Goal: Check status: Check status

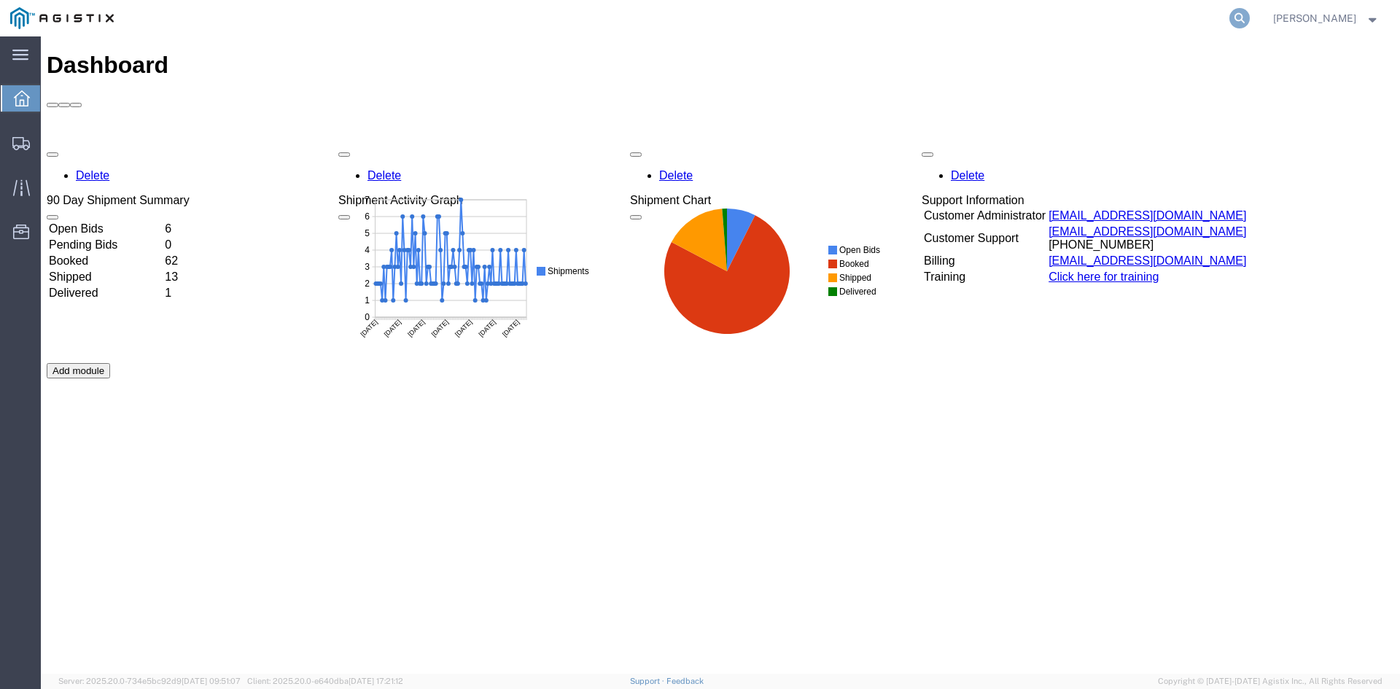
click at [1250, 22] on icon at bounding box center [1240, 18] width 20 height 20
click at [1095, 17] on input "search" at bounding box center [1007, 18] width 443 height 35
paste input "56607093"
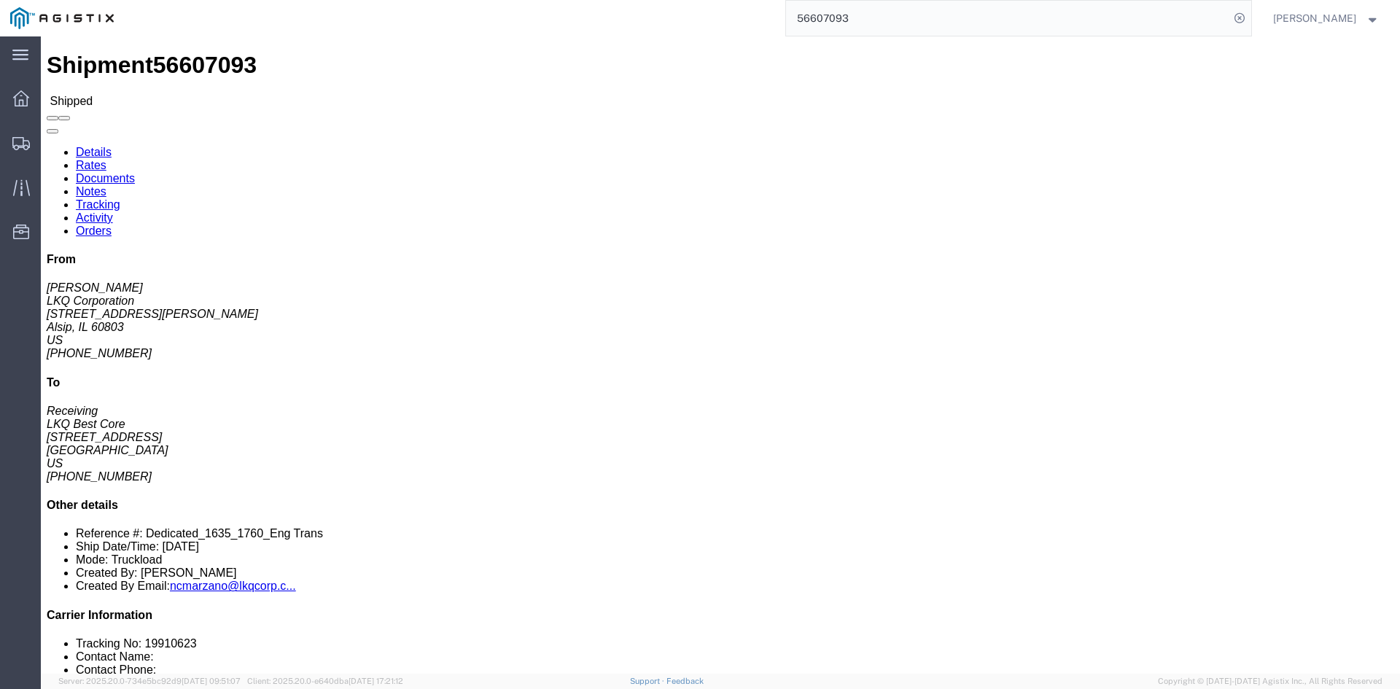
click link "Rates"
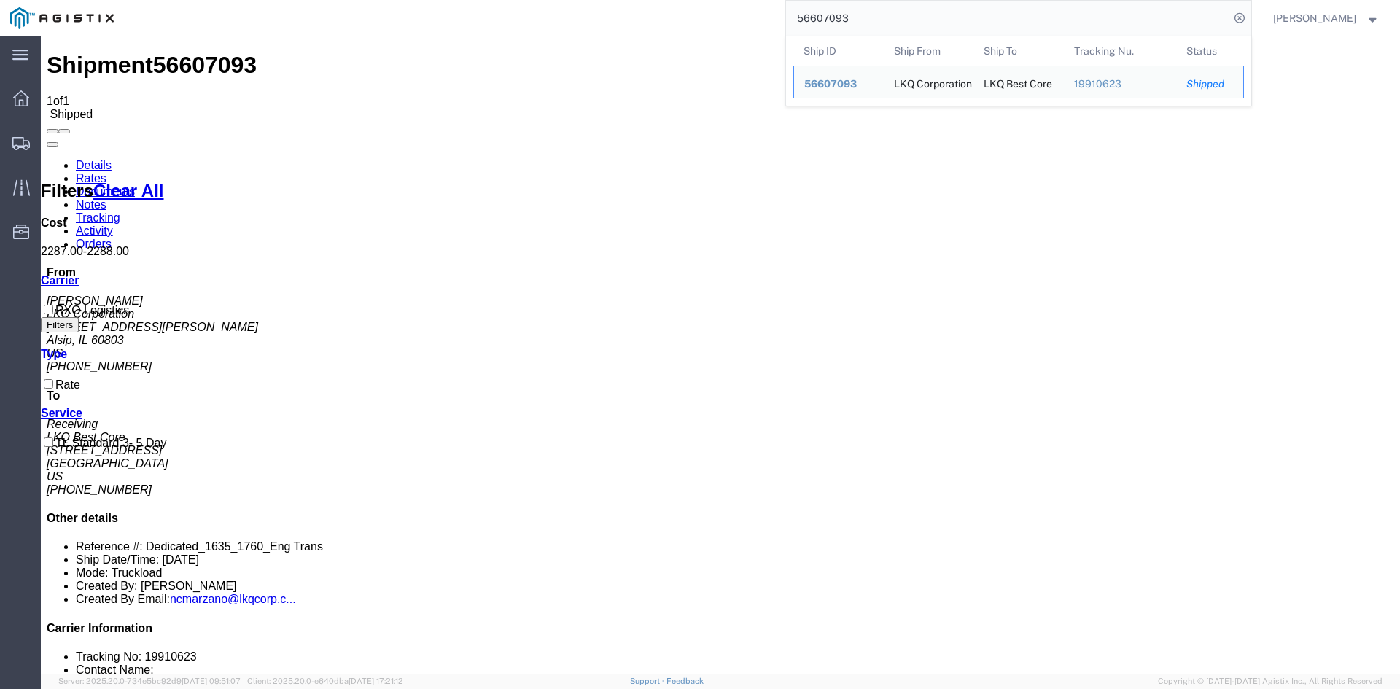
drag, startPoint x: 897, startPoint y: 12, endPoint x: 736, endPoint y: 12, distance: 161.2
click at [739, 12] on div "56607093 Ship ID Ship From Ship To Tracking Nu. Status Ship ID 56607093 Ship Fr…" at bounding box center [687, 18] width 1127 height 36
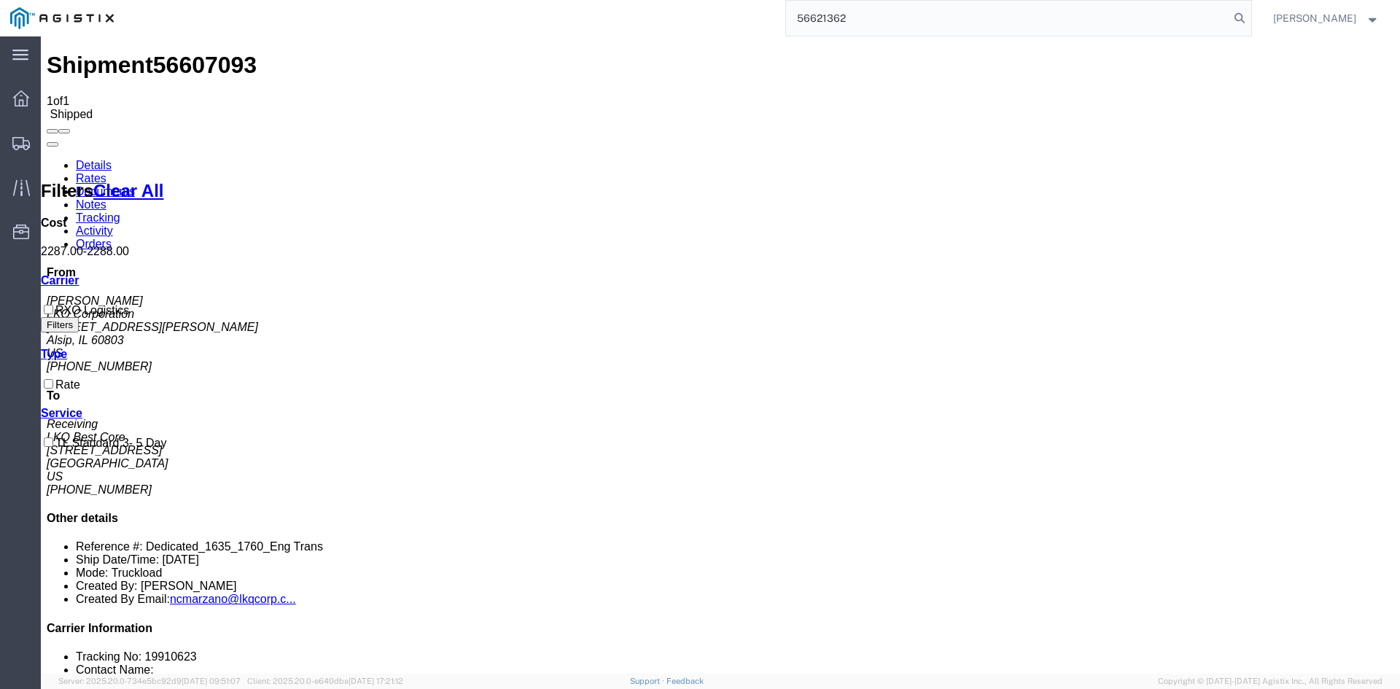
type input "56621362"
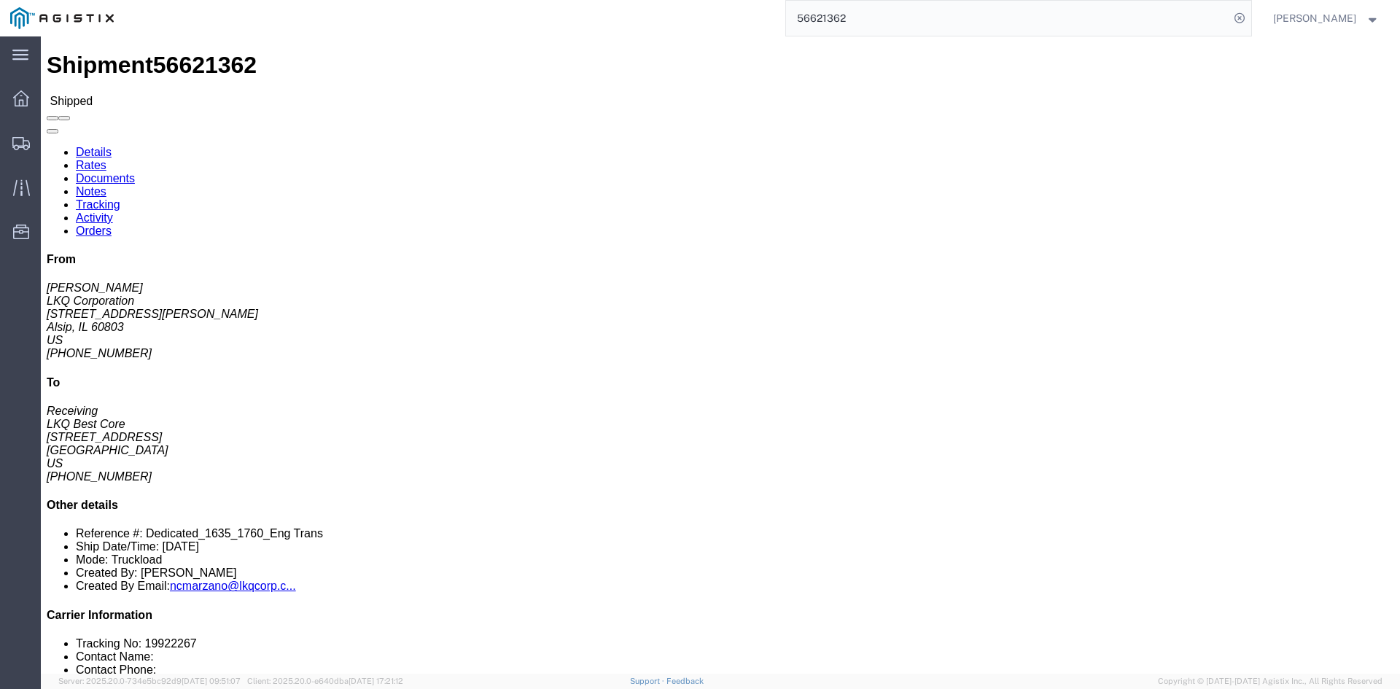
click link "Rates"
